Goal: Find specific page/section: Find specific page/section

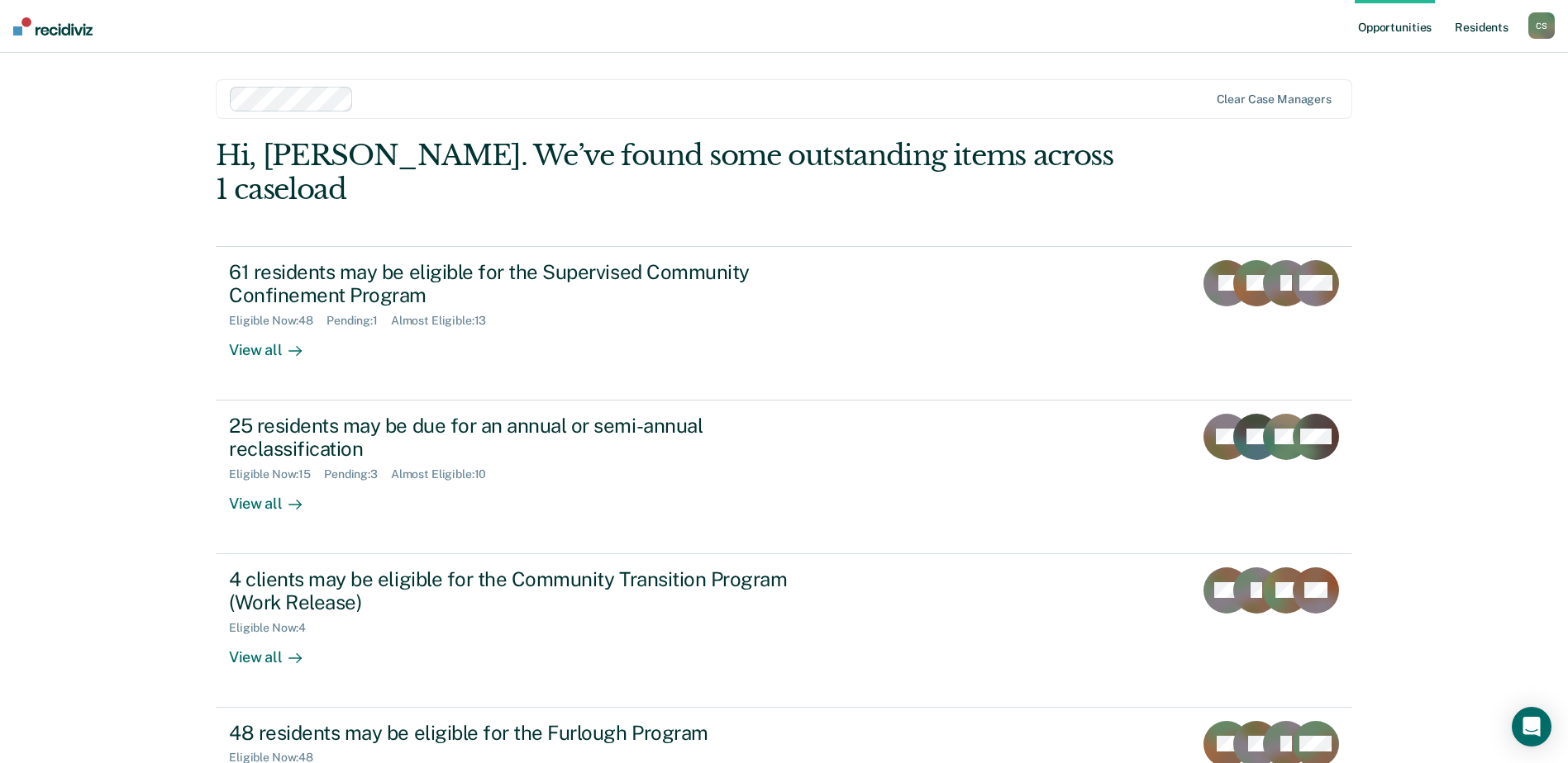
click at [1483, 31] on link "Resident s" at bounding box center [1481, 27] width 60 height 53
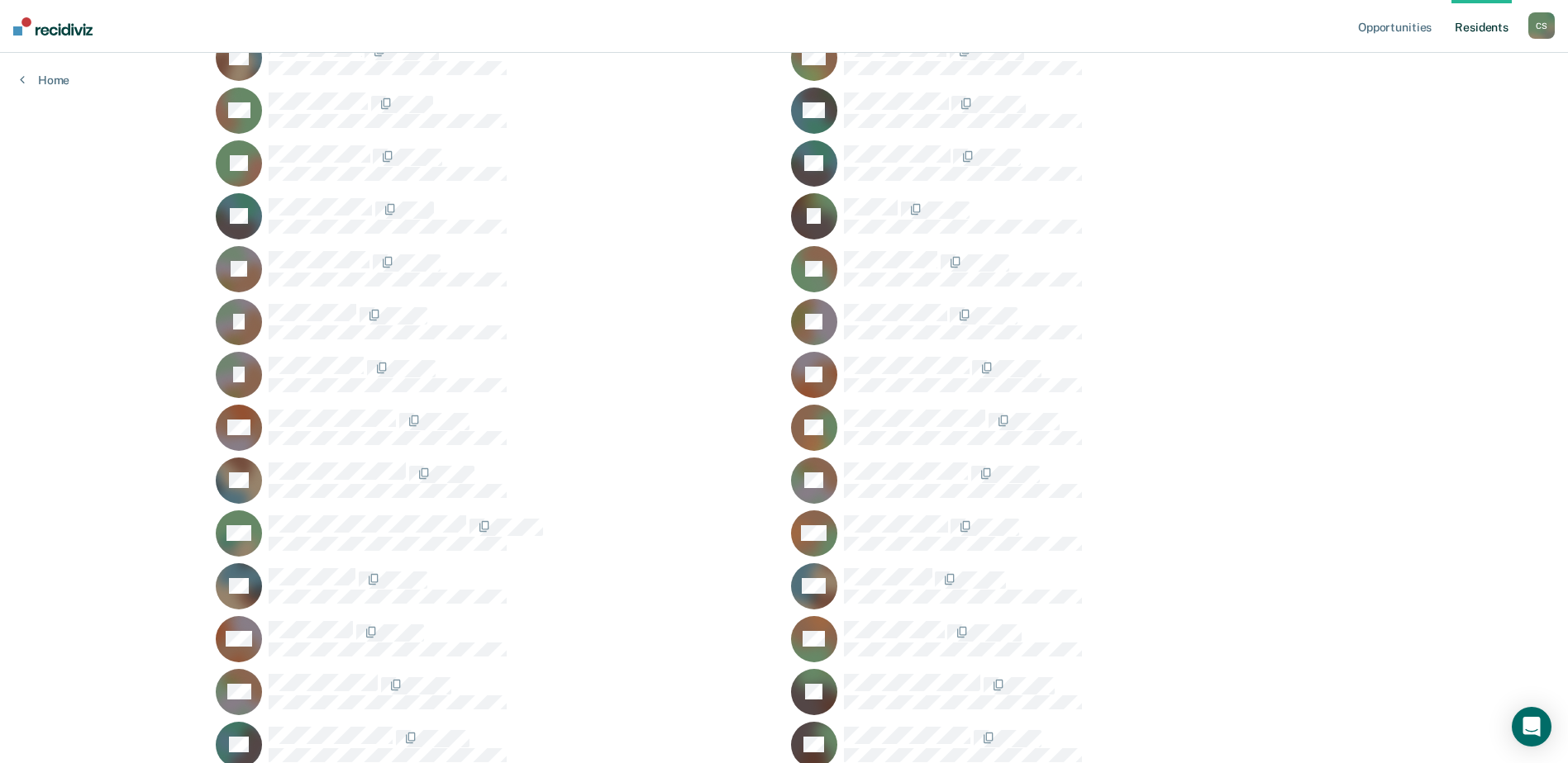
scroll to position [661, 0]
